Goal: Navigation & Orientation: Find specific page/section

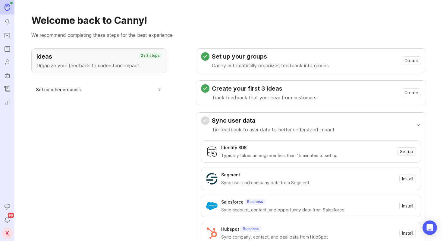
click at [9, 6] on img at bounding box center [7, 7] width 5 height 7
click at [8, 230] on div "K" at bounding box center [7, 232] width 11 height 11
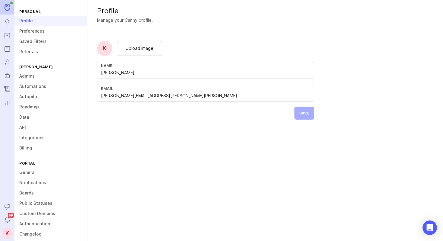
click at [32, 67] on div "[PERSON_NAME]" at bounding box center [50, 67] width 73 height 8
click at [27, 77] on link "Admins" at bounding box center [50, 76] width 73 height 10
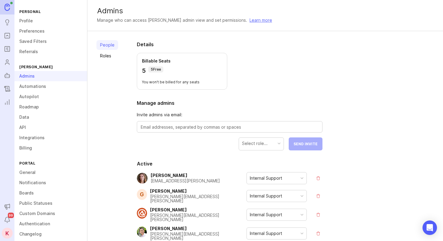
click at [102, 58] on link "Roles" at bounding box center [108, 56] width 22 height 10
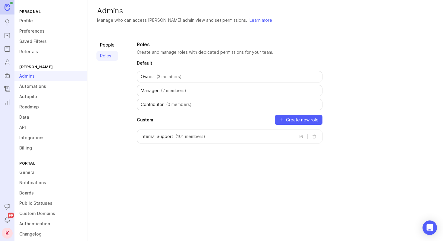
click at [106, 42] on link "People" at bounding box center [108, 45] width 22 height 10
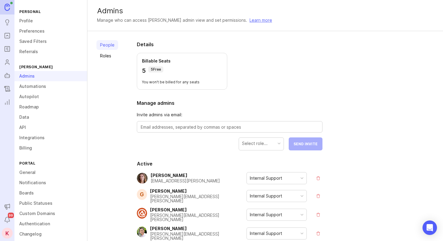
click at [106, 60] on link "Roles" at bounding box center [108, 56] width 22 height 10
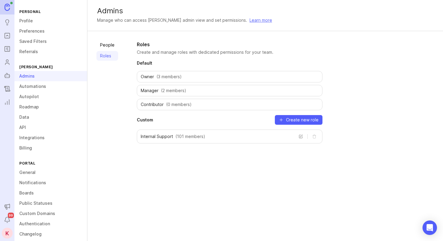
click at [106, 49] on link "People" at bounding box center [108, 45] width 22 height 10
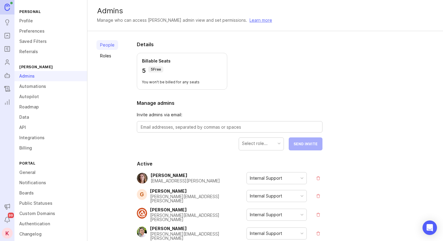
click at [193, 67] on div "5 5 Free" at bounding box center [182, 70] width 80 height 8
click at [4, 7] on link at bounding box center [7, 7] width 14 height 14
